Goal: Task Accomplishment & Management: Complete application form

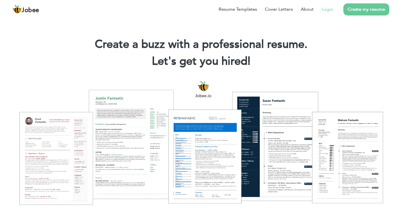
click at [327, 13] on li "Login" at bounding box center [322, 9] width 19 height 15
click at [330, 8] on link "Login" at bounding box center [327, 9] width 12 height 7
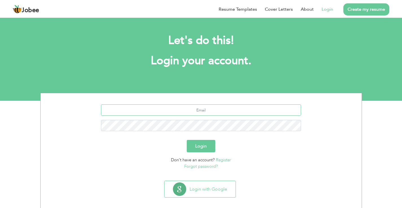
click at [219, 113] on input "text" at bounding box center [201, 110] width 200 height 11
type input "[EMAIL_ADDRESS][DOMAIN_NAME]"
click at [187, 140] on button "Login" at bounding box center [201, 146] width 28 height 12
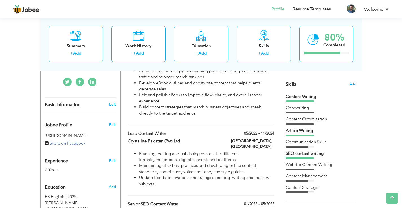
scroll to position [141, 0]
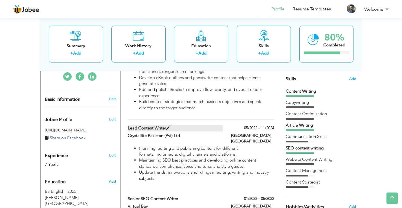
click at [201, 125] on label "Lead Content Writer" at bounding box center [175, 128] width 95 height 6
type input "Lead Content Writer"
type input "Crystallite Pakistan (Pvt) Ltd"
type input "05/2022"
type input "11/2024"
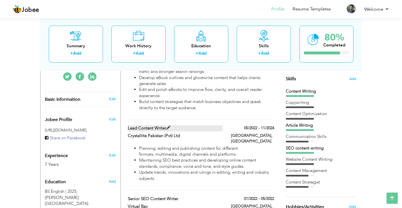
type input "Pakistan"
type input "Karachi"
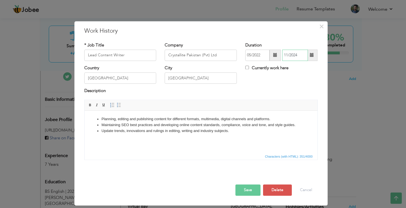
click at [300, 55] on input "11/2024" at bounding box center [295, 55] width 26 height 11
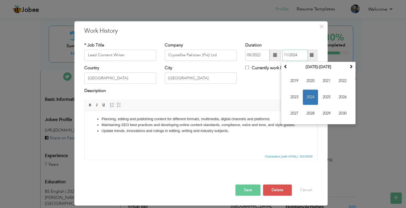
click at [310, 102] on span "2024" at bounding box center [310, 97] width 15 height 15
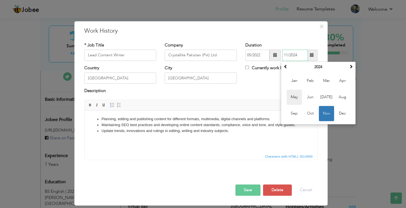
click at [295, 101] on span "May" at bounding box center [294, 97] width 15 height 15
type input "05/2024"
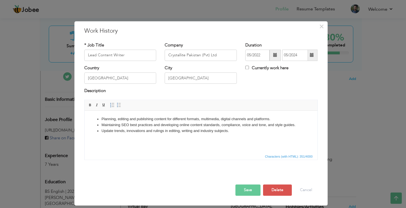
click at [257, 190] on button "Save" at bounding box center [247, 190] width 25 height 11
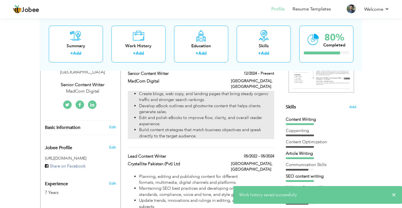
scroll to position [85, 0]
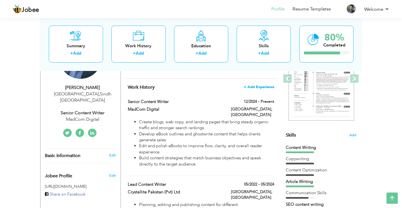
click at [260, 87] on span "+ Add Experience" at bounding box center [259, 87] width 30 height 4
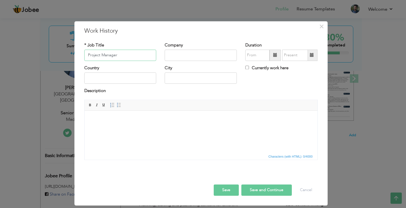
type input "Project Manager"
click at [199, 58] on input "text" at bounding box center [201, 55] width 72 height 11
type input "Crystallite"
click at [233, 189] on button "Save" at bounding box center [226, 190] width 25 height 11
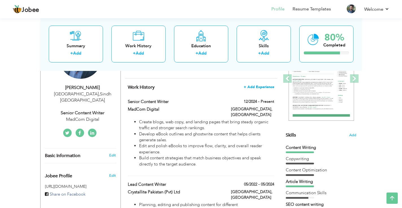
click at [267, 87] on span "+ Add Experience" at bounding box center [259, 87] width 30 height 4
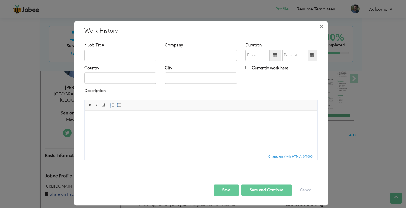
click at [319, 24] on span "×" at bounding box center [321, 26] width 5 height 10
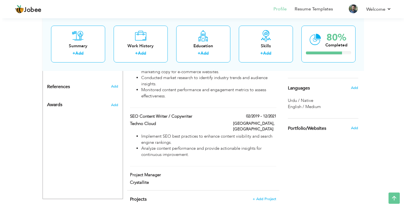
scroll to position [301, 0]
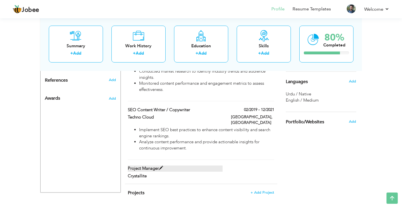
click at [152, 166] on label "Project Manager" at bounding box center [175, 169] width 95 height 6
type input "Project Manager"
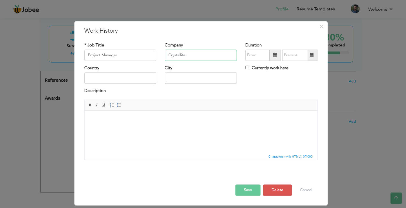
click at [198, 56] on input "Crystallite" at bounding box center [201, 55] width 72 height 11
type input "Crystallite (Pvt) Ltd"
click at [260, 58] on input "09/2025" at bounding box center [257, 55] width 24 height 11
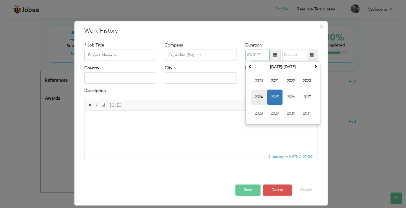
click at [260, 95] on span "2024" at bounding box center [258, 97] width 15 height 15
click at [274, 98] on span "Jun" at bounding box center [274, 97] width 15 height 15
type input "06/2024"
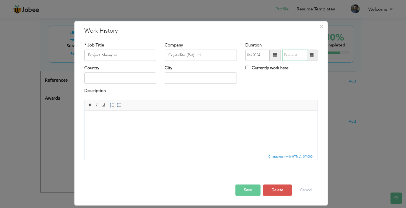
click at [291, 53] on input "text" at bounding box center [295, 55] width 26 height 11
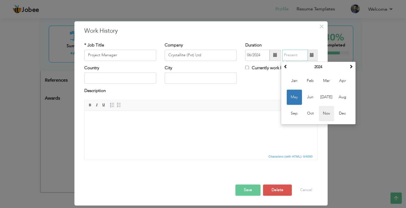
click at [323, 112] on span "Nov" at bounding box center [326, 113] width 15 height 15
type input "11/2024"
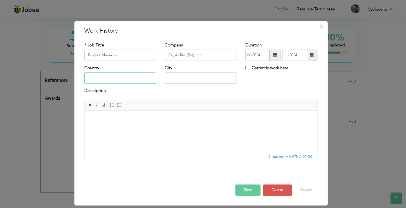
click at [127, 80] on input "text" at bounding box center [120, 78] width 72 height 11
type input "Karachi"
click at [182, 80] on input "text" at bounding box center [201, 78] width 72 height 11
paste input "Karachi"
type input "Karachi"
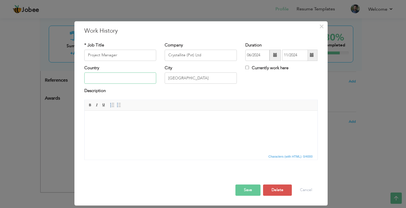
click at [128, 82] on input "text" at bounding box center [120, 78] width 72 height 11
type input "Pakistan"
click at [261, 128] on html at bounding box center [200, 119] width 233 height 17
drag, startPoint x: 147, startPoint y: 137, endPoint x: 114, endPoint y: 119, distance: 37.7
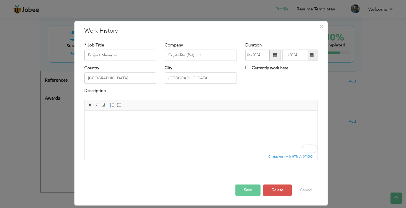
click at [96, 118] on body "To enrich screen reader interactions, please activate Accessibility in Grammarl…" at bounding box center [201, 119] width 222 height 6
click at [109, 125] on span "Paste" at bounding box center [117, 122] width 29 height 7
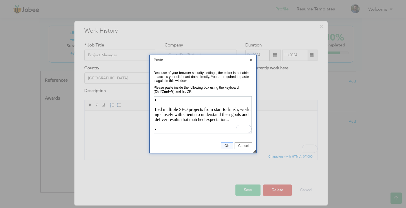
click at [155, 112] on p "Led multiple SEO projects from start to finish, working closely with clients to…" at bounding box center [202, 114] width 96 height 15
drag, startPoint x: 162, startPoint y: 96, endPoint x: 7, endPoint y: 9, distance: 178.0
click at [162, 96] on td at bounding box center [203, 115] width 99 height 41
click at [160, 105] on li "Led multiple SEO projects from start to finish, working closely with clients to…" at bounding box center [202, 109] width 96 height 25
click at [161, 103] on li "Led multiple SEO projects from start to finish, working closely with clients to…" at bounding box center [202, 109] width 96 height 25
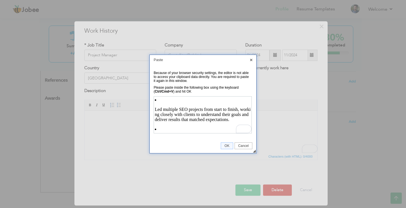
drag, startPoint x: 158, startPoint y: 101, endPoint x: 220, endPoint y: 125, distance: 66.0
click at [158, 101] on li "Led multiple SEO projects from start to finish, working closely with clients to…" at bounding box center [202, 109] width 96 height 25
click at [225, 143] on link "OK" at bounding box center [227, 146] width 12 height 7
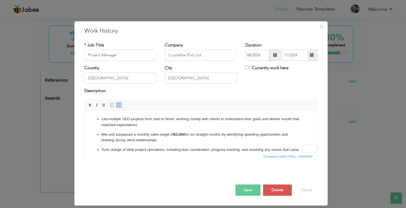
click at [182, 126] on p "Led multiple SEO projects from start to finish, working closely with clients to…" at bounding box center [200, 122] width 199 height 12
click at [194, 135] on p "Met and surpassed a monthly sales target of $3,000 for six straight months by i…" at bounding box center [200, 138] width 199 height 12
drag, startPoint x: 194, startPoint y: 135, endPoint x: 224, endPoint y: 134, distance: 29.3
click at [224, 134] on p "Met and surpassed a monthly sales target of $3,000 for six straight months by i…" at bounding box center [200, 138] width 199 height 12
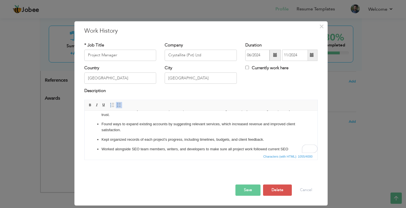
scroll to position [67, 0]
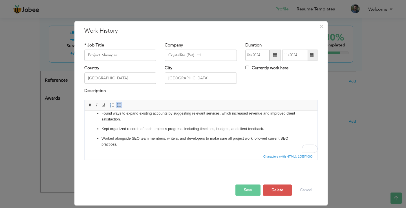
click at [161, 129] on p "Kept organized records of each project’s progress, including timelines, budgets…" at bounding box center [200, 129] width 199 height 6
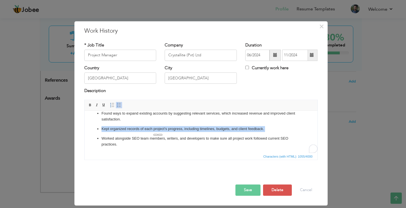
click at [161, 129] on p "Kept organized records of each project’s progress, including timelines, budgets…" at bounding box center [200, 129] width 199 height 6
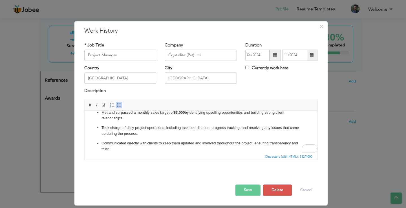
scroll to position [6, 0]
click at [257, 192] on button "Save" at bounding box center [247, 190] width 25 height 11
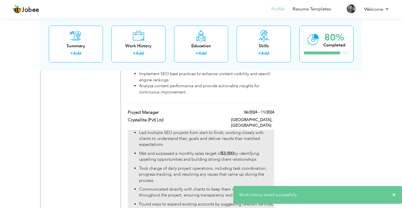
scroll to position [0, 0]
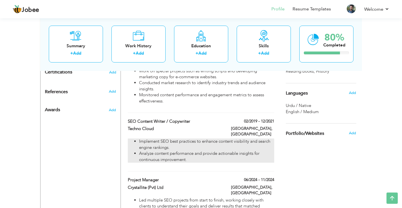
drag, startPoint x: 269, startPoint y: 152, endPoint x: 268, endPoint y: 139, distance: 13.0
click at [268, 139] on div "Work History + Add Experience Senior Content Writer 12/2024 - Present Senior Co…" at bounding box center [201, 88] width 152 height 428
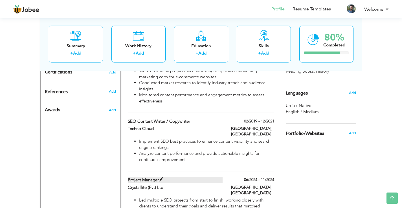
drag, startPoint x: 217, startPoint y: 162, endPoint x: 217, endPoint y: 156, distance: 5.9
click at [217, 177] on label "Project Manager" at bounding box center [175, 180] width 95 height 6
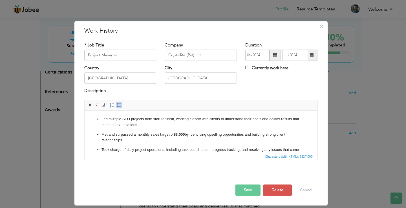
click at [357, 160] on div "× Work History * Job Title Project Manager Company Crystallite (Pvt) Ltd" at bounding box center [203, 104] width 406 height 208
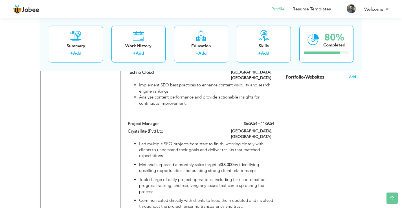
drag, startPoint x: 234, startPoint y: 103, endPoint x: 233, endPoint y: 94, distance: 9.0
click at [233, 94] on div "Work History + Add Experience Senior Content Writer 12/2024 - Present Senior Co…" at bounding box center [201, 32] width 152 height 428
drag, startPoint x: 234, startPoint y: 100, endPoint x: 281, endPoint y: 104, distance: 46.9
click at [281, 104] on div "Change Remove Haris Irfan Karachi , Sindh Pakistan Senior Content Writer ×" at bounding box center [200, 18] width 321 height 529
click at [290, 114] on div "Choose a Template ‹" at bounding box center [321, 5] width 80 height 489
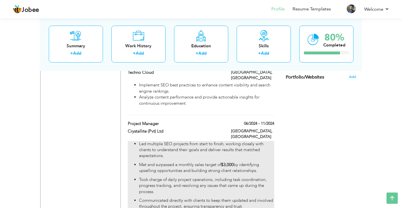
drag, startPoint x: 226, startPoint y: 103, endPoint x: 253, endPoint y: 124, distance: 34.8
click at [253, 124] on div "Project Manager 06/2024 - 11/2024 Project Manager 06/2024 - 11/2024 Crystallite…" at bounding box center [201, 182] width 146 height 122
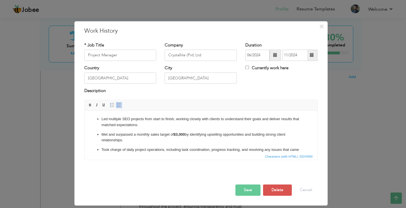
click at [354, 134] on div "× Work History * Job Title Project Manager Company Crystallite (Pvt) Ltd" at bounding box center [203, 104] width 406 height 208
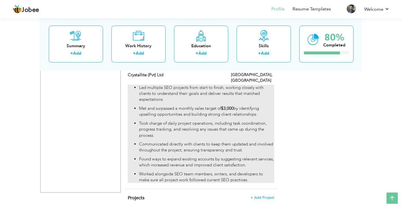
scroll to position [289, 0]
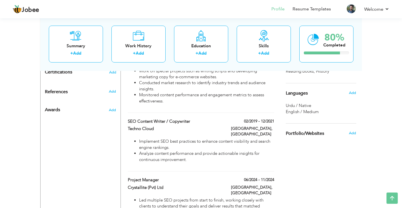
drag, startPoint x: 128, startPoint y: 100, endPoint x: 126, endPoint y: 104, distance: 4.6
drag, startPoint x: 126, startPoint y: 104, endPoint x: 332, endPoint y: 151, distance: 211.1
click at [334, 151] on div "Choose a Template ‹" at bounding box center [321, 61] width 80 height 489
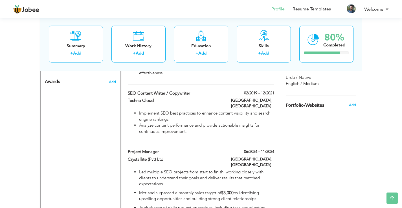
drag, startPoint x: 259, startPoint y: 123, endPoint x: 293, endPoint y: 192, distance: 76.3
click at [289, 198] on div "Change Remove Haris Irfan Karachi , Sindh Pakistan Senior Content Writer ×" at bounding box center [200, 46] width 321 height 529
drag, startPoint x: 295, startPoint y: 171, endPoint x: 259, endPoint y: 146, distance: 43.7
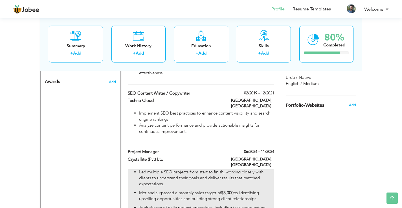
click at [295, 171] on div "Choose a Template ‹" at bounding box center [321, 33] width 80 height 489
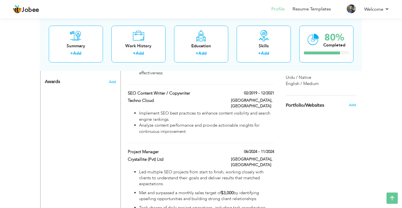
drag, startPoint x: 220, startPoint y: 129, endPoint x: 242, endPoint y: 127, distance: 22.4
click at [242, 127] on div "Work History + Add Experience Senior Content Writer 12/2024 - Present Senior Co…" at bounding box center [201, 60] width 152 height 428
drag, startPoint x: 215, startPoint y: 123, endPoint x: 247, endPoint y: 127, distance: 32.4
click at [247, 127] on div "Work History + Add Experience Senior Content Writer 12/2024 - Present Senior Co…" at bounding box center [201, 60] width 152 height 428
click at [291, 137] on div "Choose a Template ‹" at bounding box center [321, 33] width 80 height 489
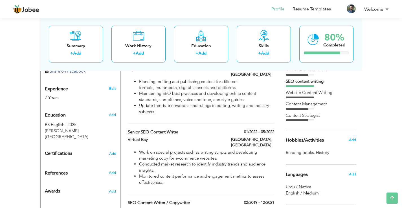
scroll to position [148, 0]
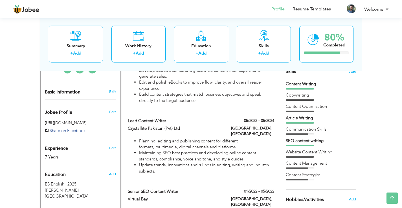
drag, startPoint x: 154, startPoint y: 108, endPoint x: 148, endPoint y: 107, distance: 6.8
drag, startPoint x: 148, startPoint y: 107, endPoint x: 149, endPoint y: 111, distance: 3.9
drag, startPoint x: 149, startPoint y: 111, endPoint x: 359, endPoint y: 163, distance: 216.0
click at [363, 164] on div "View Resume Export PDF Profile Summary Public Link Experience Education Awards …" at bounding box center [201, 174] width 402 height 611
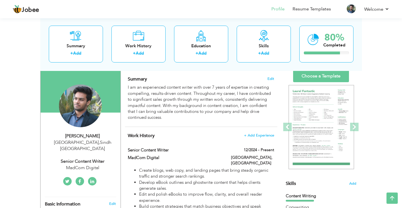
scroll to position [36, 0]
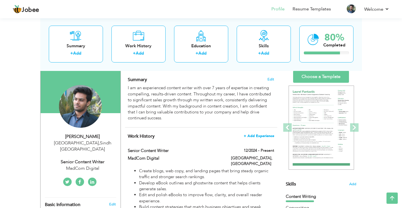
click at [261, 135] on span "+ Add Experience" at bounding box center [259, 136] width 30 height 4
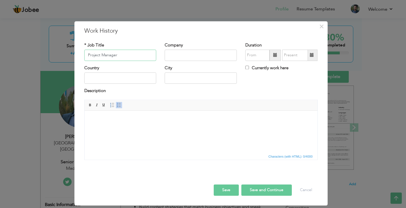
type input "Project Manager"
click at [183, 54] on input "text" at bounding box center [201, 55] width 72 height 11
type input "Crystallite"
click at [253, 58] on input "text" at bounding box center [257, 55] width 24 height 11
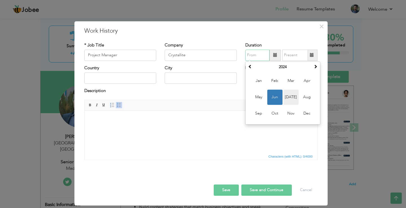
click at [288, 96] on span "Jul" at bounding box center [290, 97] width 15 height 15
type input "07/2024"
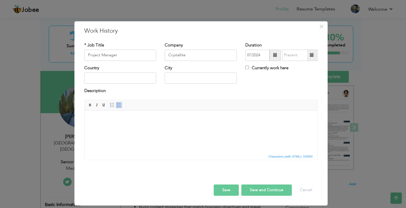
click at [283, 48] on div "Duration 07/2024" at bounding box center [281, 51] width 72 height 19
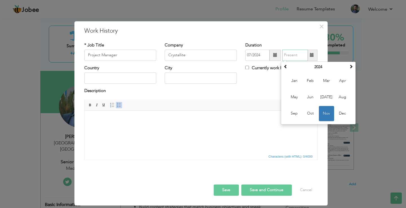
click at [289, 55] on input "text" at bounding box center [295, 55] width 26 height 11
click at [341, 112] on span "Dec" at bounding box center [342, 113] width 15 height 15
type input "12/2024"
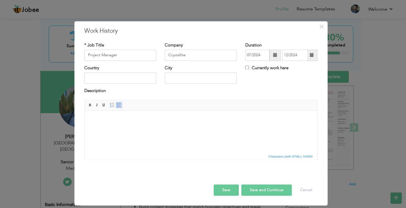
click at [225, 189] on button "Save" at bounding box center [226, 190] width 25 height 11
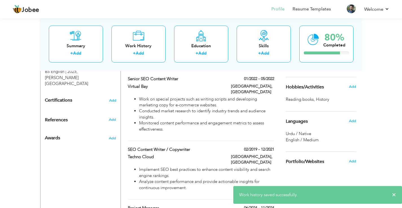
scroll to position [429, 0]
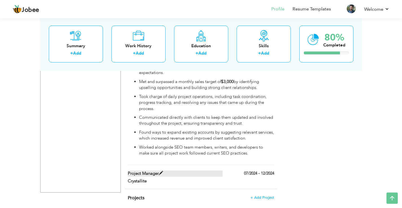
drag, startPoint x: 160, startPoint y: 149, endPoint x: 137, endPoint y: 147, distance: 23.5
click at [135, 171] on label "Project Manager" at bounding box center [175, 174] width 95 height 6
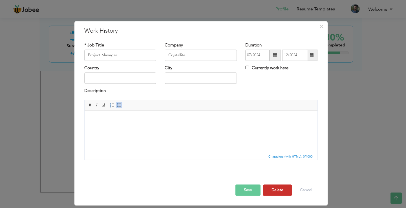
click at [283, 188] on button "Delete" at bounding box center [277, 190] width 29 height 11
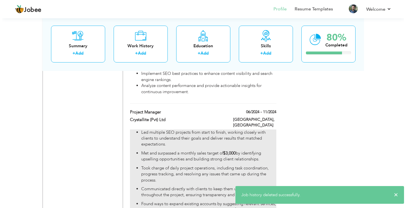
scroll to position [344, 0]
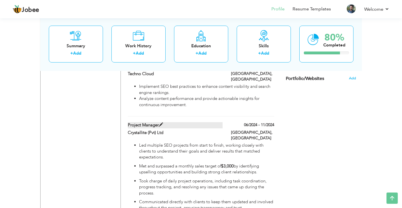
click at [161, 123] on span at bounding box center [161, 125] width 4 height 4
type input "Crystallite (Pvt) Ltd"
type input "06/2024"
type input "11/2024"
type input "Pakistan"
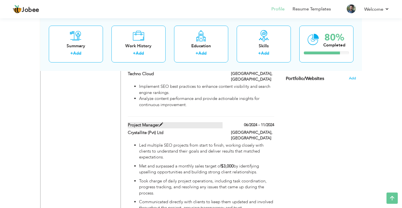
type input "Karachi"
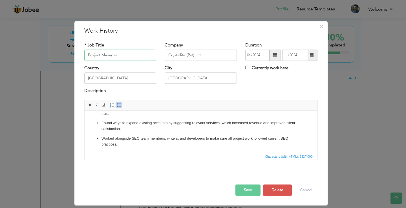
scroll to position [58, 0]
click at [342, 148] on div "× Work History * Job Title Project Manager Company Crystallite (Pvt) Ltd" at bounding box center [203, 104] width 406 height 208
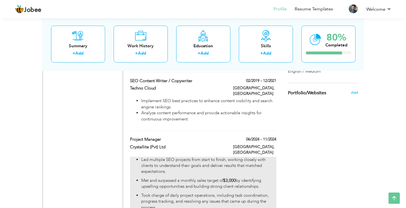
scroll to position [316, 0]
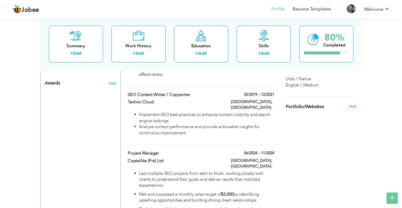
drag, startPoint x: 272, startPoint y: 131, endPoint x: 275, endPoint y: 123, distance: 8.3
click at [275, 123] on div "Work History + Add Experience Senior Content Writer 12/2024 - Present Senior Co…" at bounding box center [201, 61] width 152 height 428
drag, startPoint x: 269, startPoint y: 128, endPoint x: 274, endPoint y: 118, distance: 10.9
click at [274, 118] on div "Work History + Add Experience Senior Content Writer 12/2024 - Present Senior Co…" at bounding box center [201, 61] width 152 height 428
click at [271, 151] on span at bounding box center [272, 153] width 4 height 4
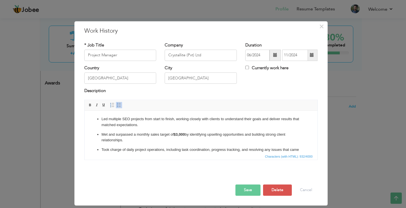
click at [340, 146] on div "× Work History * Job Title Project Manager Company Crystallite (Pvt) Ltd" at bounding box center [203, 104] width 406 height 208
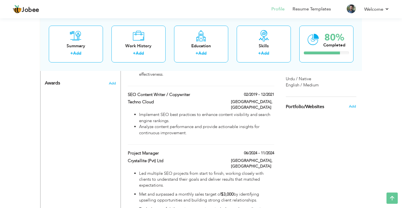
drag, startPoint x: 146, startPoint y: 133, endPoint x: 200, endPoint y: 127, distance: 54.4
click at [200, 127] on div "Work History + Add Experience Senior Content Writer 12/2024 - Present Senior Co…" at bounding box center [201, 61] width 152 height 428
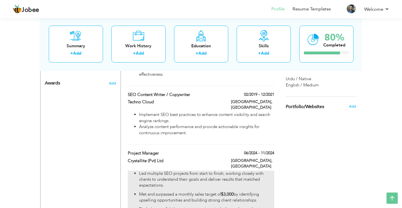
drag, startPoint x: 156, startPoint y: 138, endPoint x: 224, endPoint y: 147, distance: 68.3
click at [224, 151] on div "Project Manager 06/2024 - 11/2024 Project Manager 06/2024 - 11/2024 Crystallite…" at bounding box center [201, 212] width 146 height 122
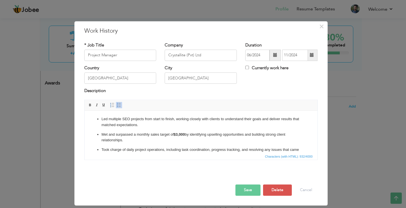
drag, startPoint x: 355, startPoint y: 158, endPoint x: 298, endPoint y: 157, distance: 57.5
click at [356, 158] on div "× Work History * Job Title Project Manager Company Crystallite (Pvt) Ltd" at bounding box center [203, 104] width 406 height 208
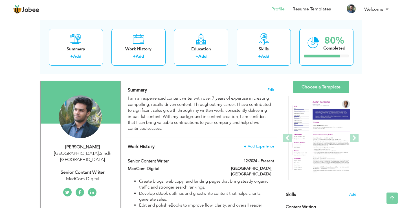
scroll to position [0, 0]
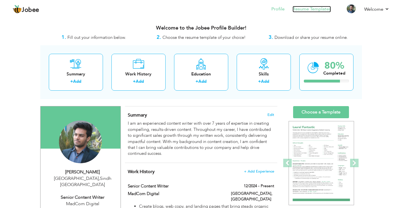
click at [319, 10] on link "Resume Templates" at bounding box center [311, 9] width 38 height 6
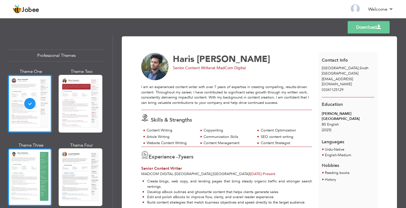
click at [37, 168] on div at bounding box center [30, 178] width 44 height 58
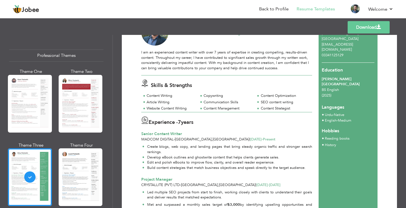
scroll to position [113, 0]
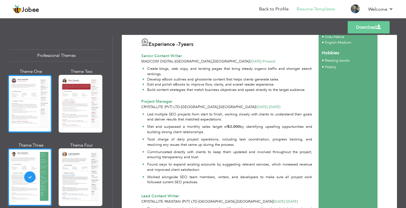
click at [45, 102] on div at bounding box center [30, 104] width 44 height 58
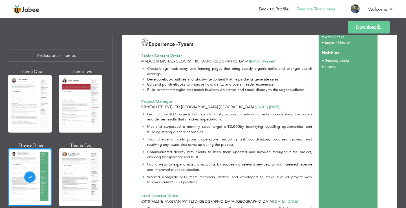
scroll to position [0, 0]
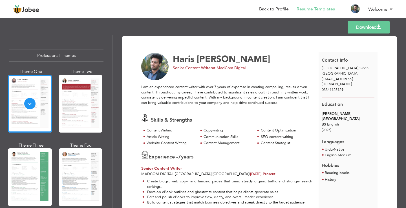
click at [74, 107] on div at bounding box center [81, 104] width 44 height 58
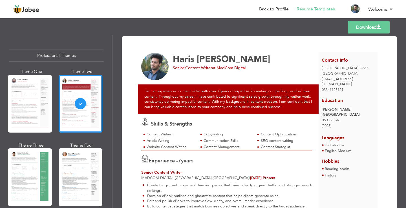
click at [72, 164] on div at bounding box center [81, 178] width 44 height 58
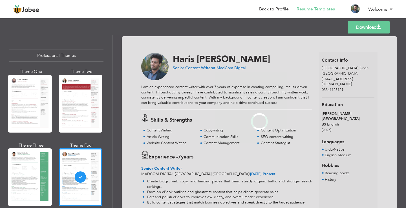
click at [28, 162] on div at bounding box center [30, 178] width 44 height 58
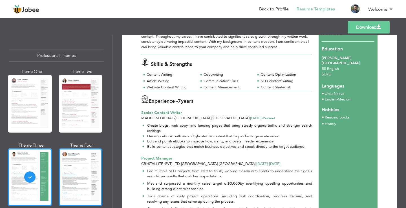
scroll to position [56, 0]
click at [70, 180] on div at bounding box center [81, 178] width 44 height 58
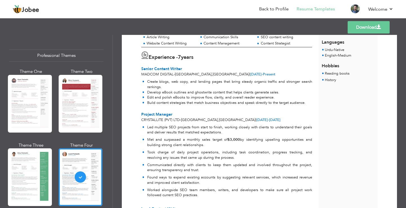
scroll to position [96, 0]
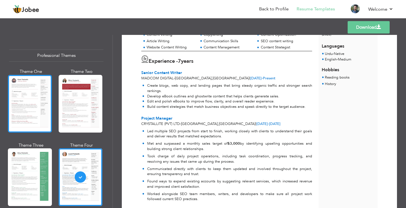
click at [53, 121] on div "Theme One Theme Two Theme Three Theme Four" at bounding box center [56, 179] width 94 height 221
click at [50, 119] on div at bounding box center [30, 104] width 44 height 58
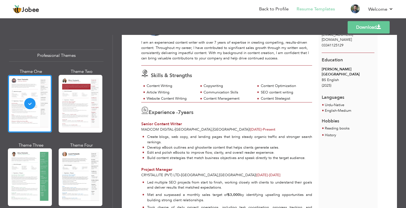
scroll to position [0, 0]
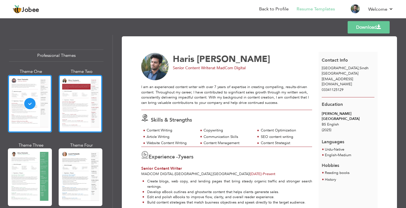
click at [69, 107] on div at bounding box center [81, 104] width 44 height 58
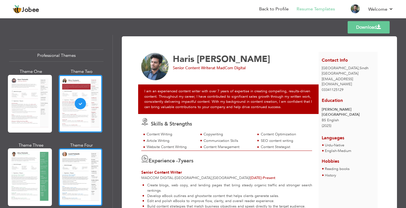
click at [81, 166] on div at bounding box center [81, 178] width 44 height 58
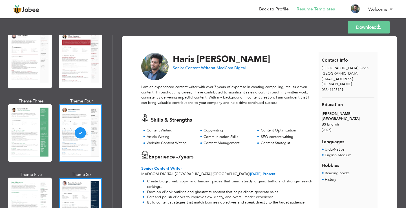
scroll to position [113, 0]
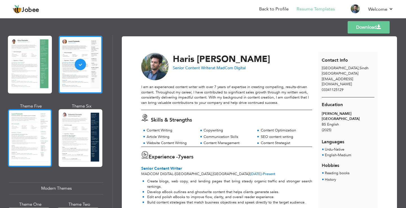
click at [43, 137] on div at bounding box center [30, 138] width 44 height 58
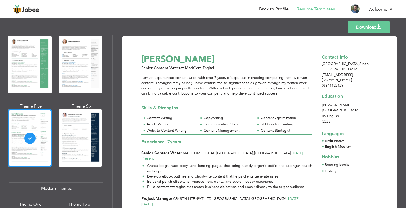
click at [87, 145] on div at bounding box center [81, 138] width 44 height 58
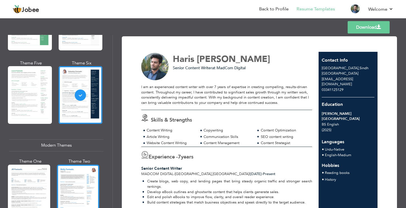
scroll to position [197, 0]
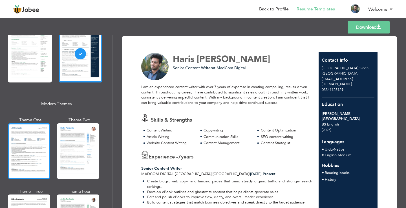
click at [42, 146] on div at bounding box center [29, 151] width 42 height 56
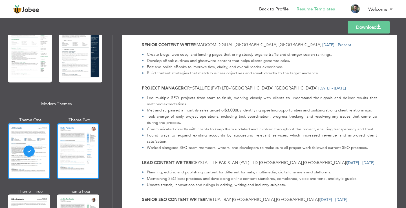
scroll to position [226, 0]
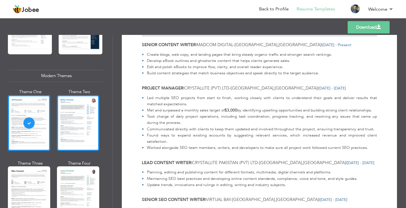
click at [70, 124] on div at bounding box center [78, 123] width 42 height 56
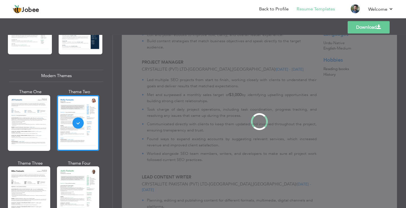
scroll to position [0, 0]
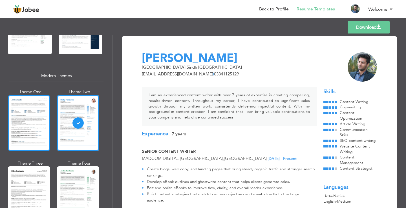
click at [30, 129] on div at bounding box center [29, 123] width 42 height 56
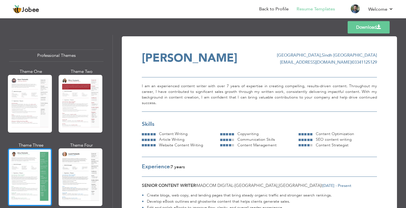
click at [43, 167] on div at bounding box center [30, 178] width 44 height 58
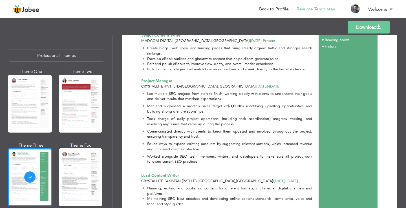
scroll to position [141, 0]
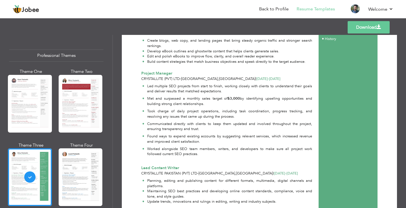
click at [373, 26] on link "Download" at bounding box center [369, 27] width 42 height 12
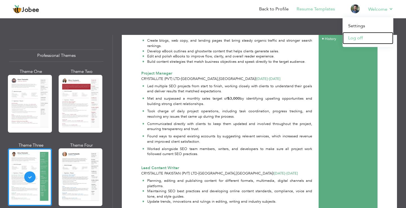
click at [371, 37] on link "Log off" at bounding box center [368, 38] width 51 height 12
